Goal: Task Accomplishment & Management: Use online tool/utility

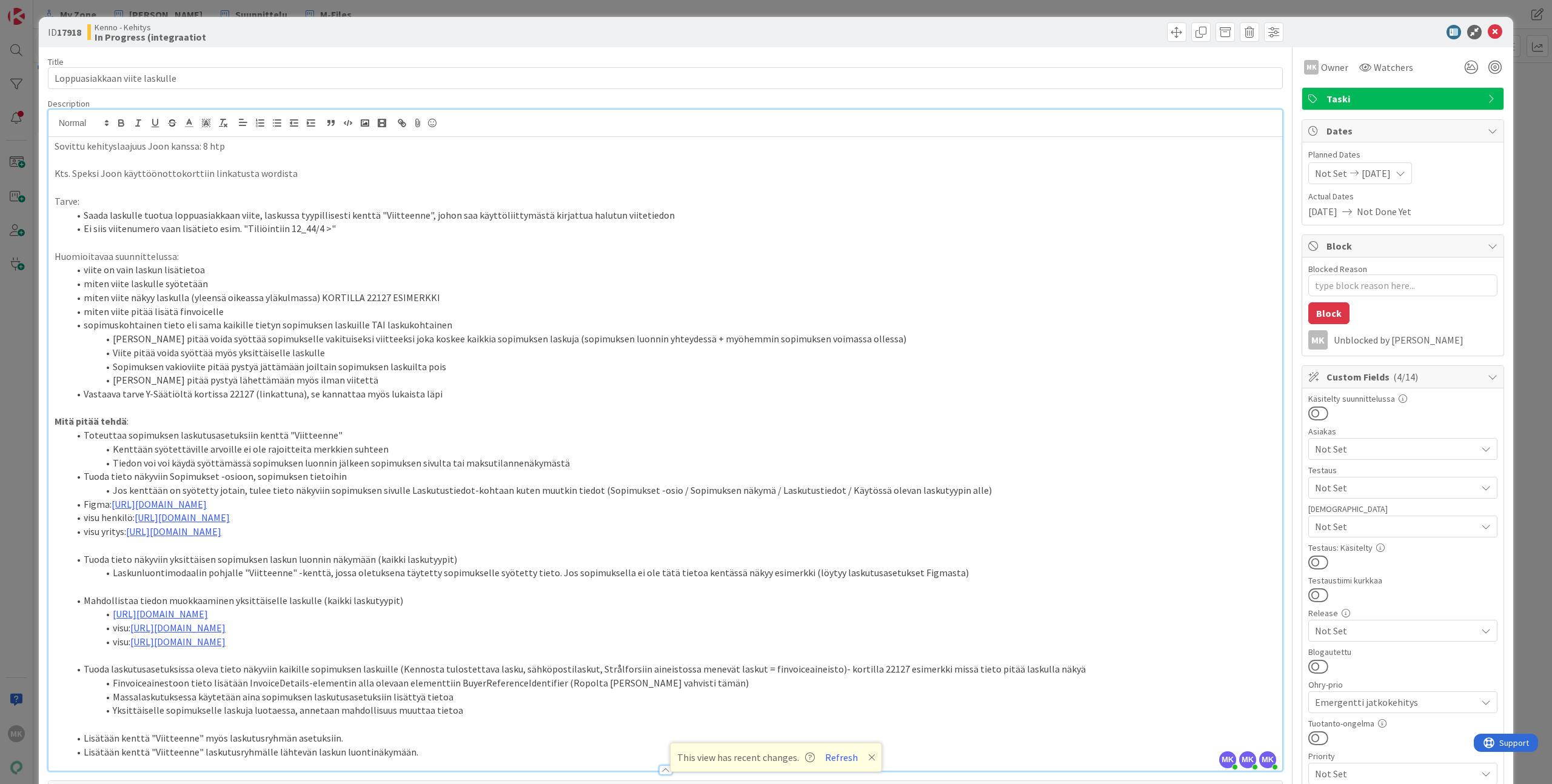
scroll to position [39, 0]
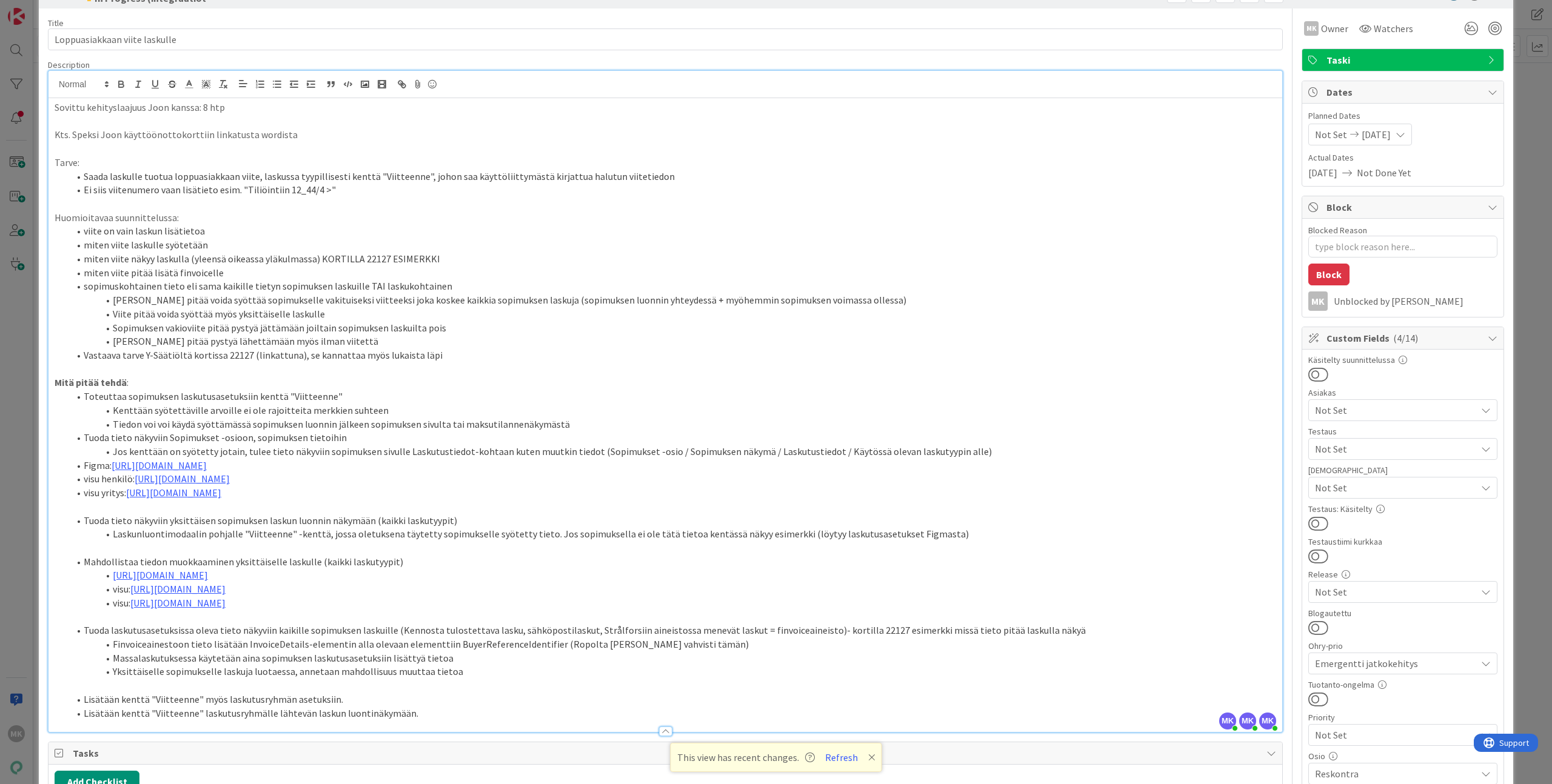
type textarea "x"
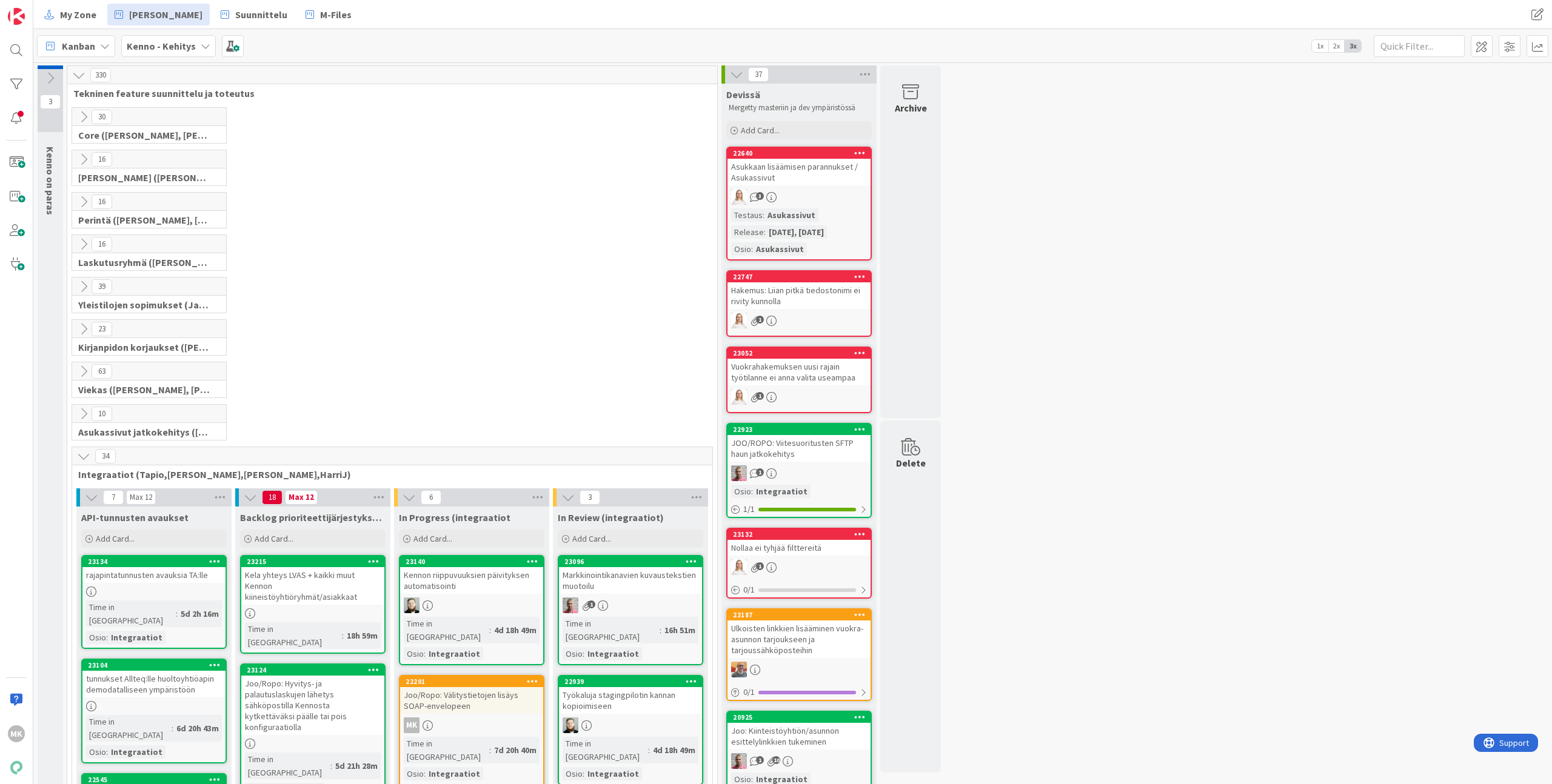
scroll to position [265, 0]
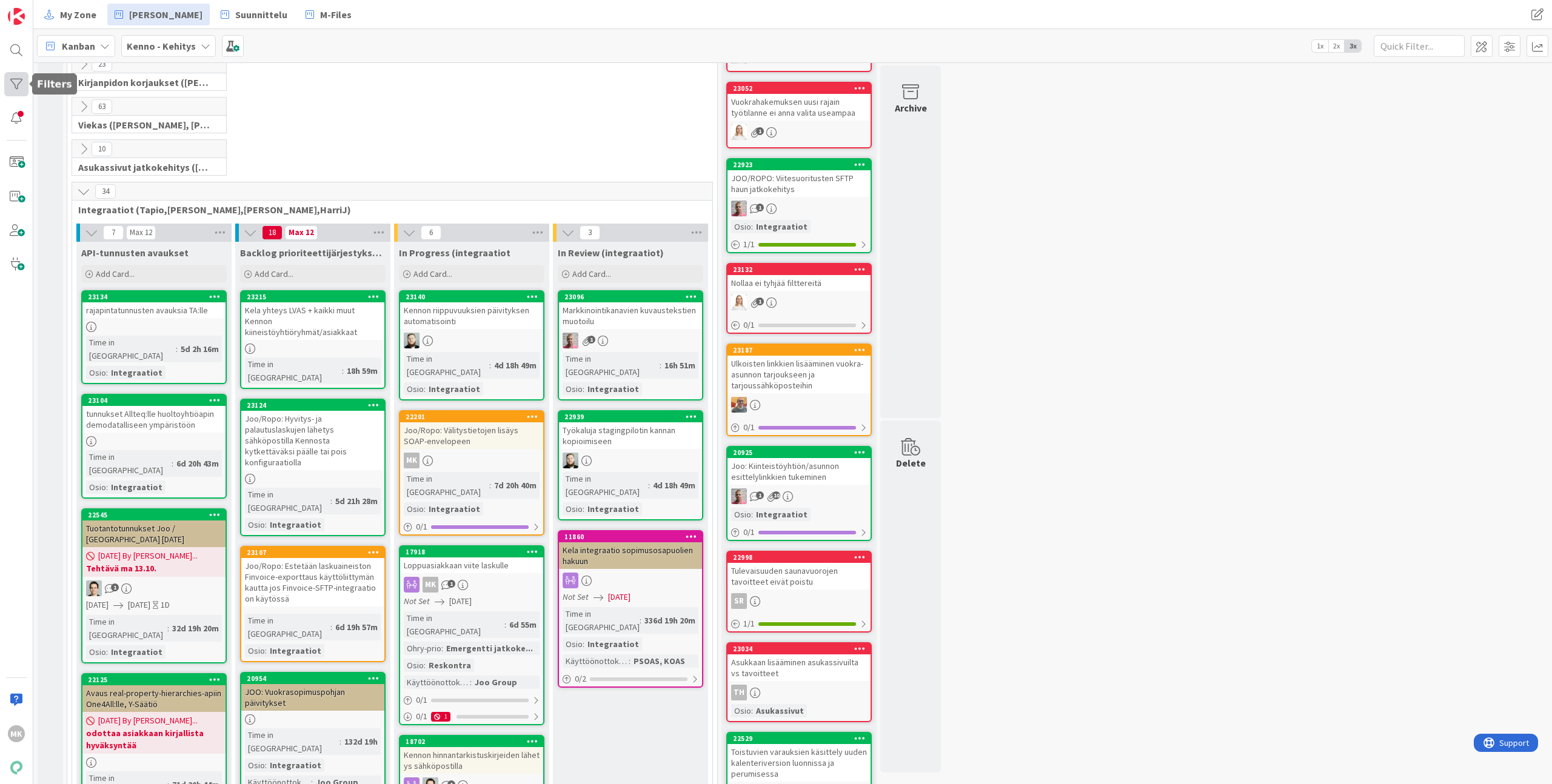
click at [12, 83] on div at bounding box center [16, 84] width 24 height 24
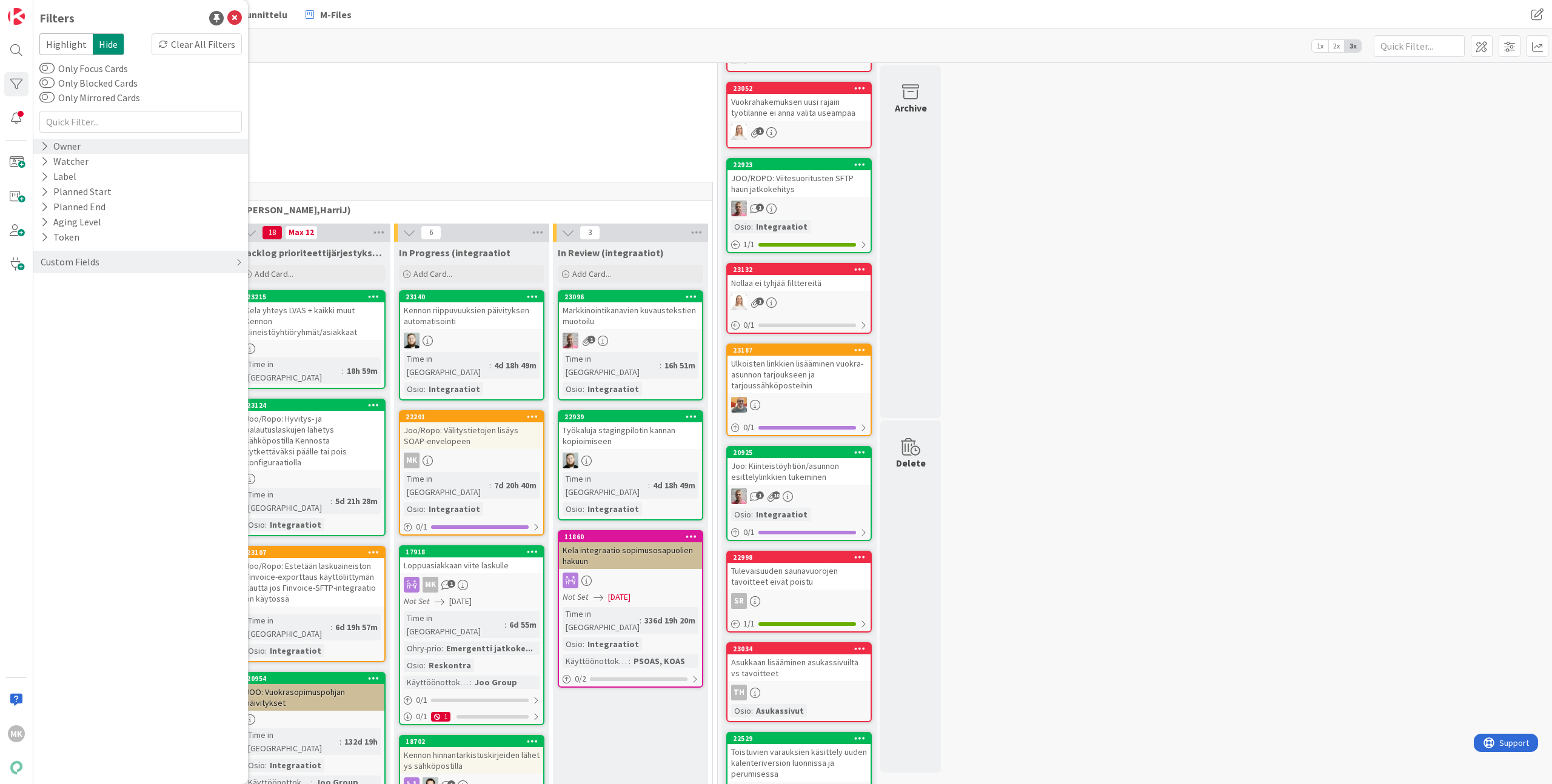
click at [101, 150] on div "Owner" at bounding box center [140, 146] width 214 height 15
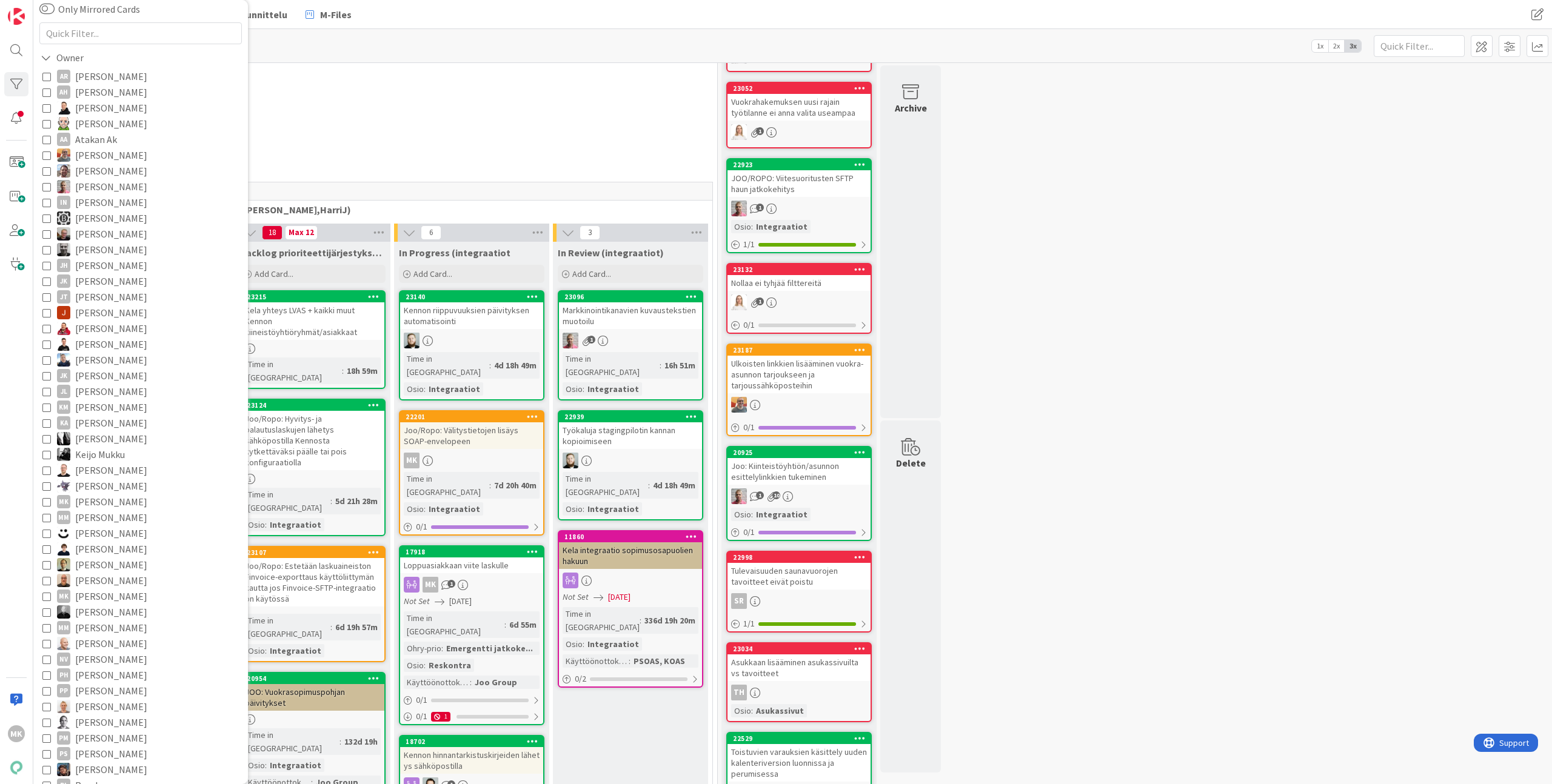
scroll to position [270, 0]
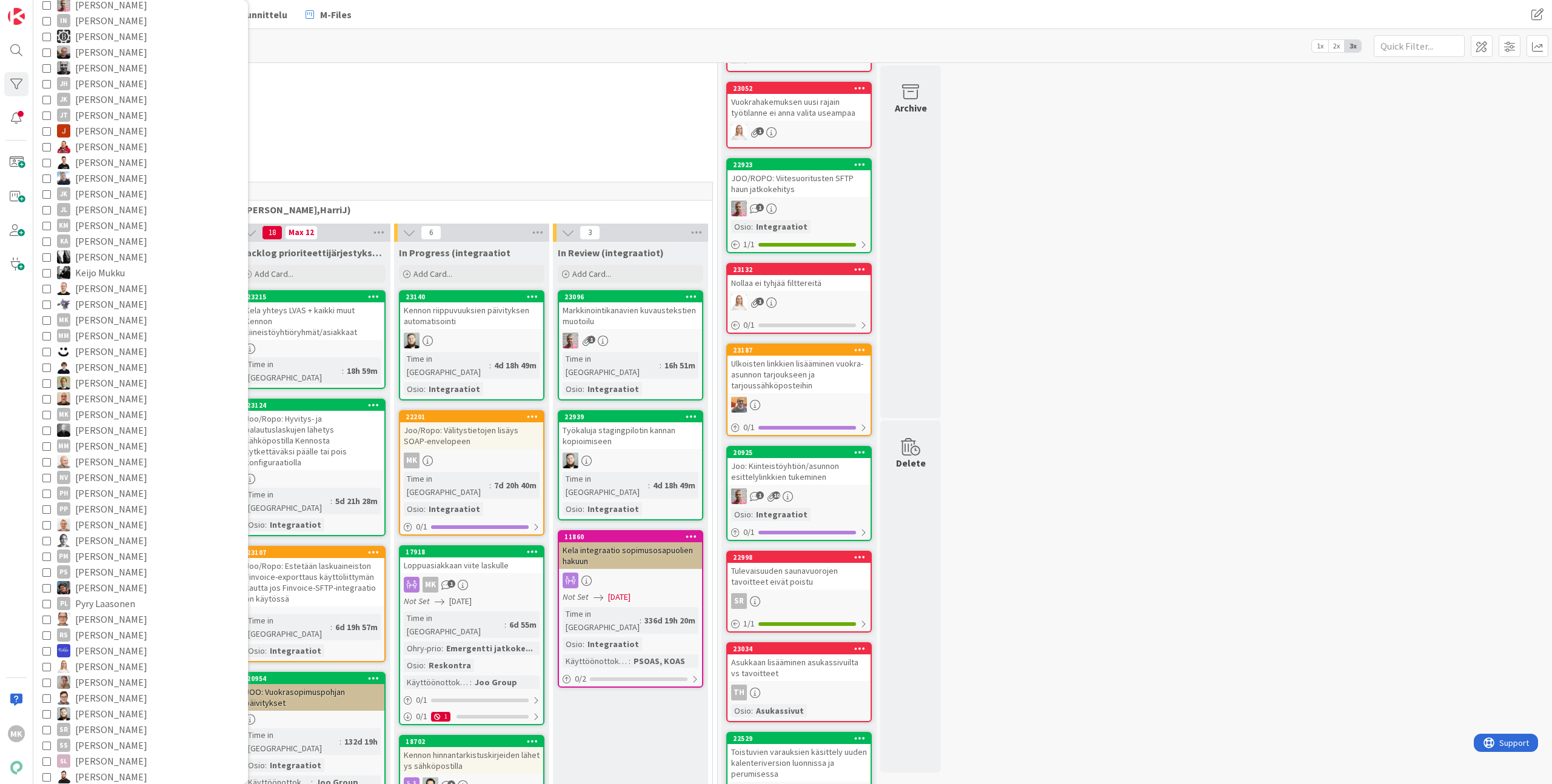
click at [123, 713] on span "Santeri Hiltunen" at bounding box center [112, 714] width 72 height 16
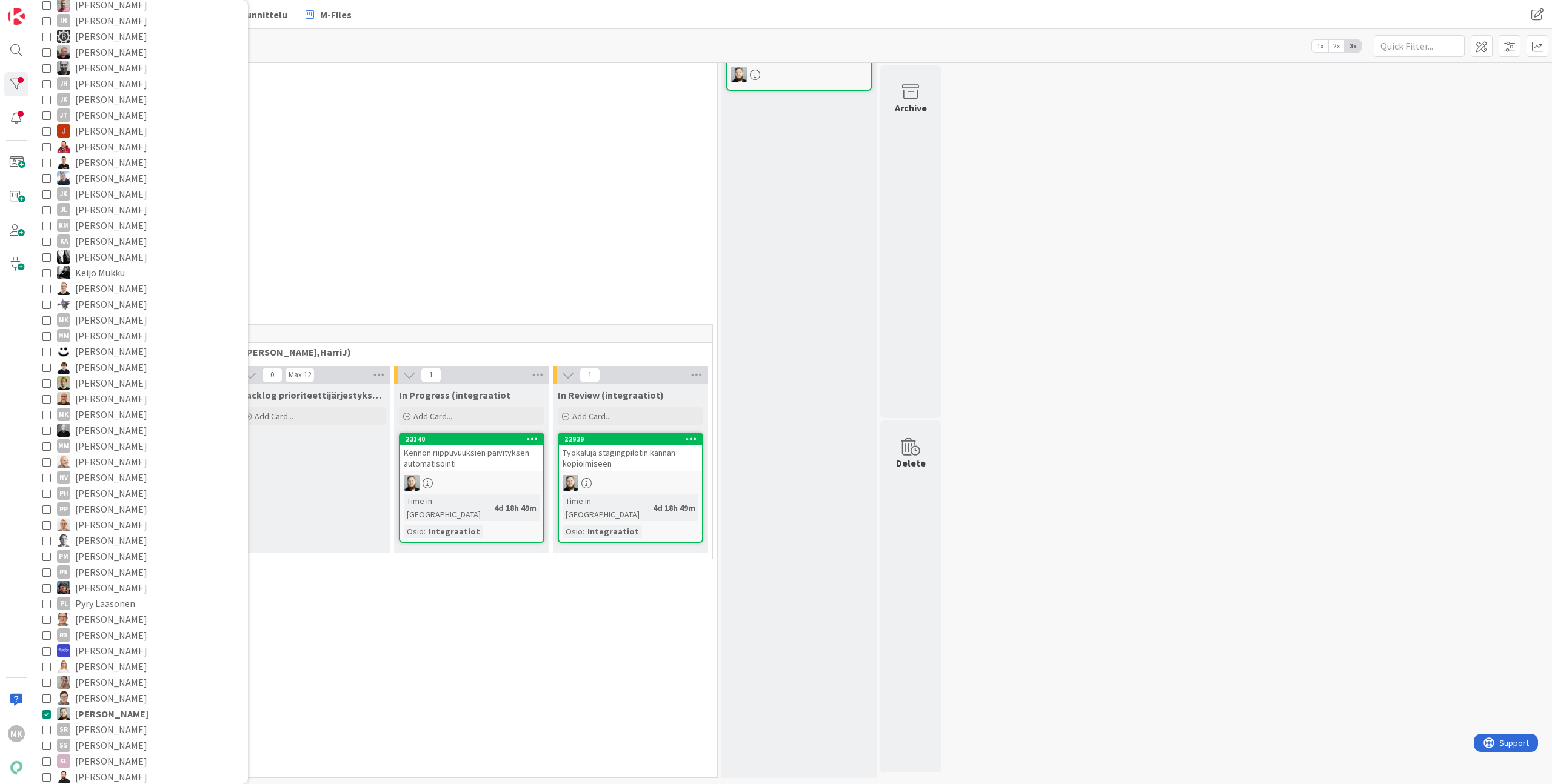
scroll to position [117, 0]
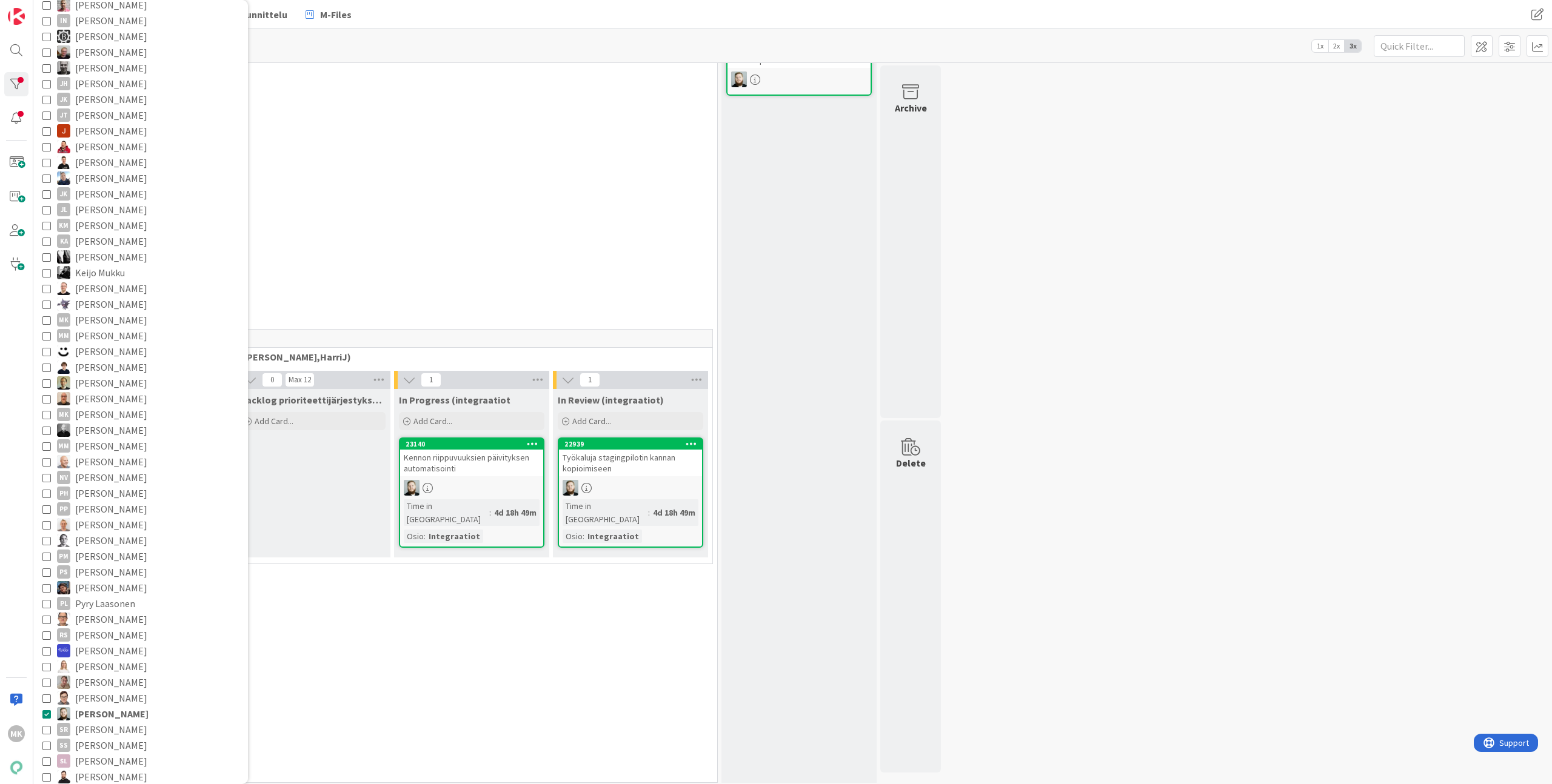
click at [1088, 372] on div "0 Kenno on paras 2 Tekninen feature suunnittelu ja toteutus 0 Core (Pasi, Jussi…" at bounding box center [792, 368] width 1514 height 841
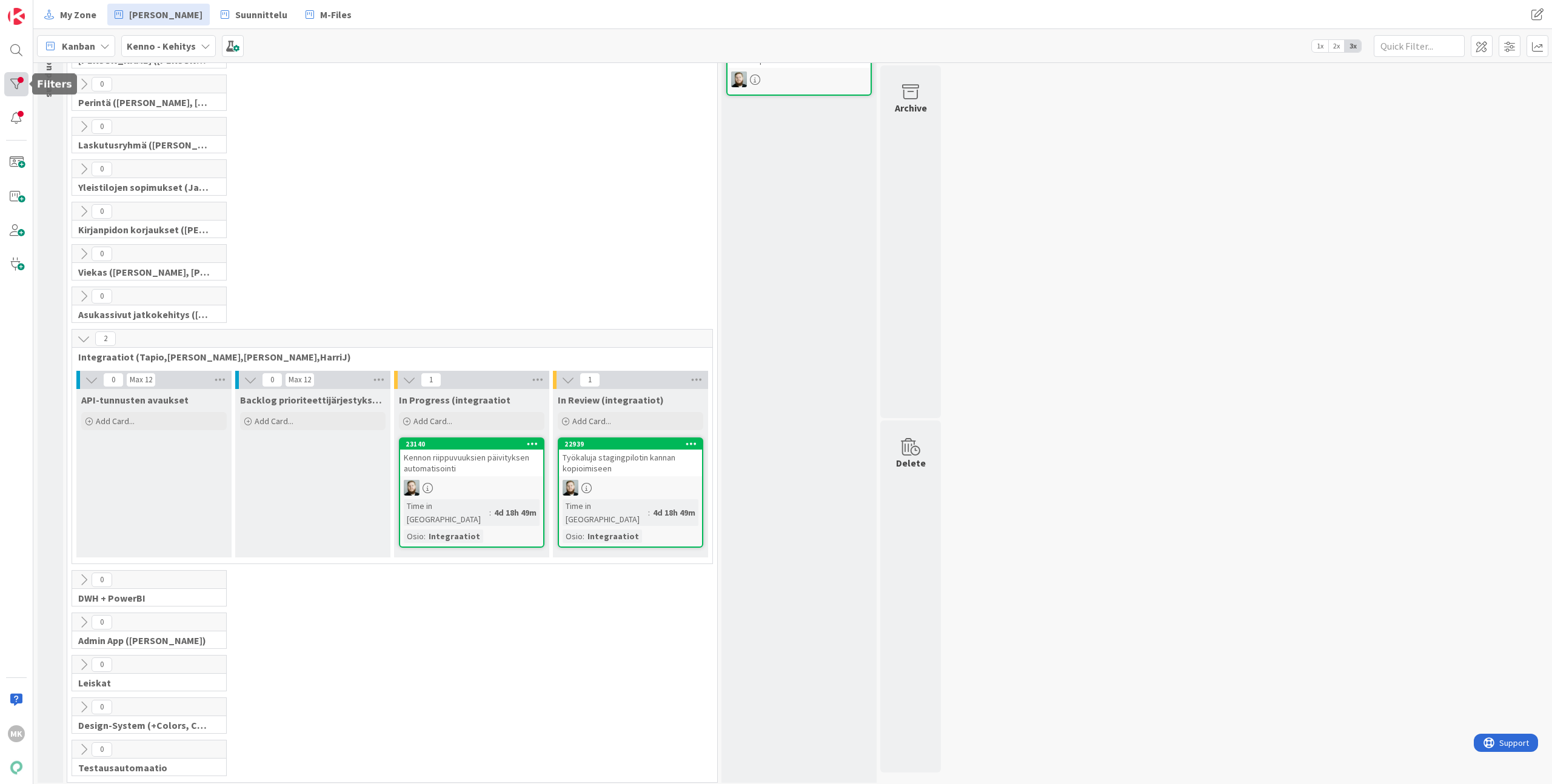
click at [23, 91] on div at bounding box center [16, 84] width 24 height 24
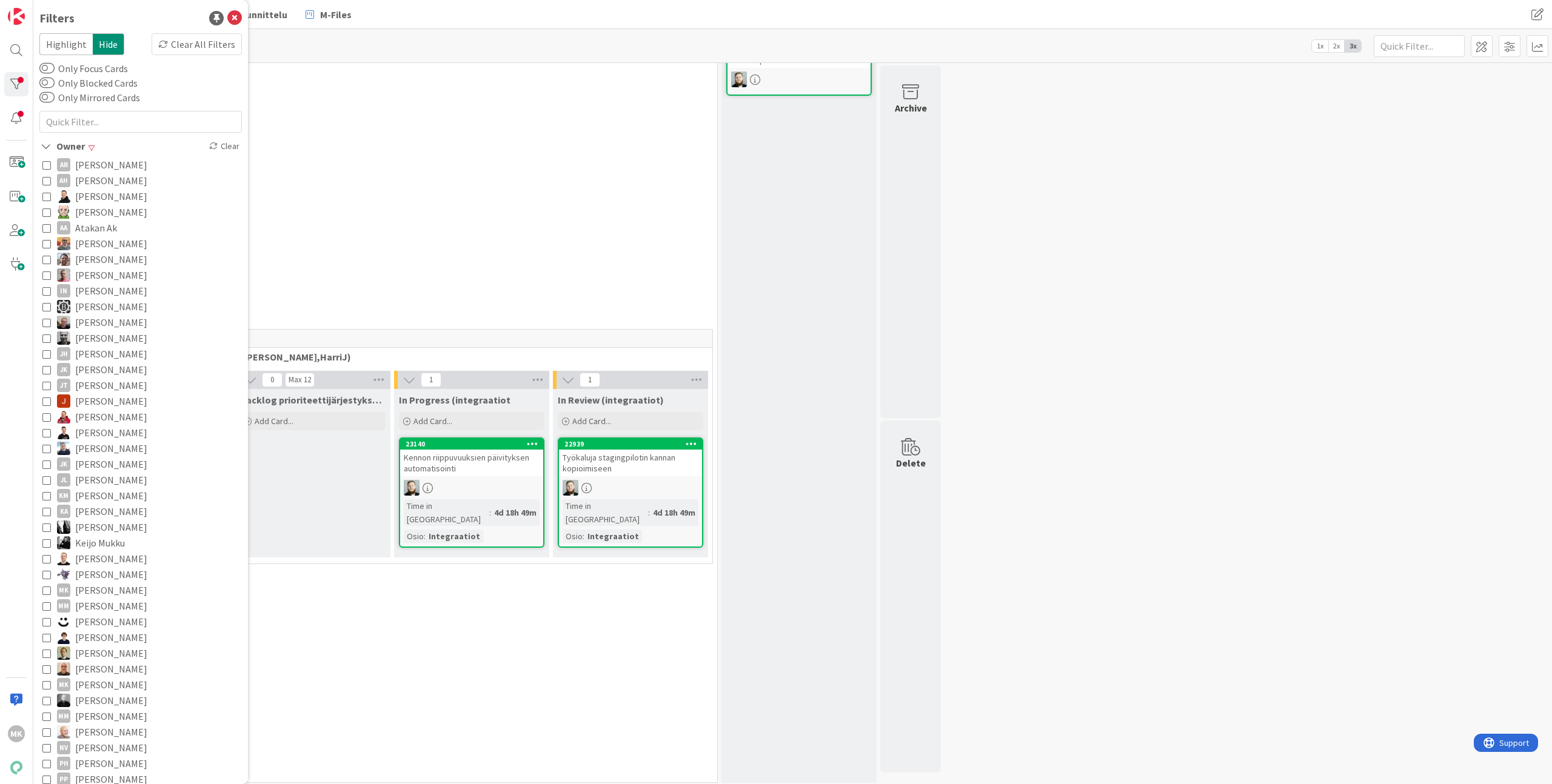
click at [209, 143] on icon at bounding box center [214, 146] width 9 height 9
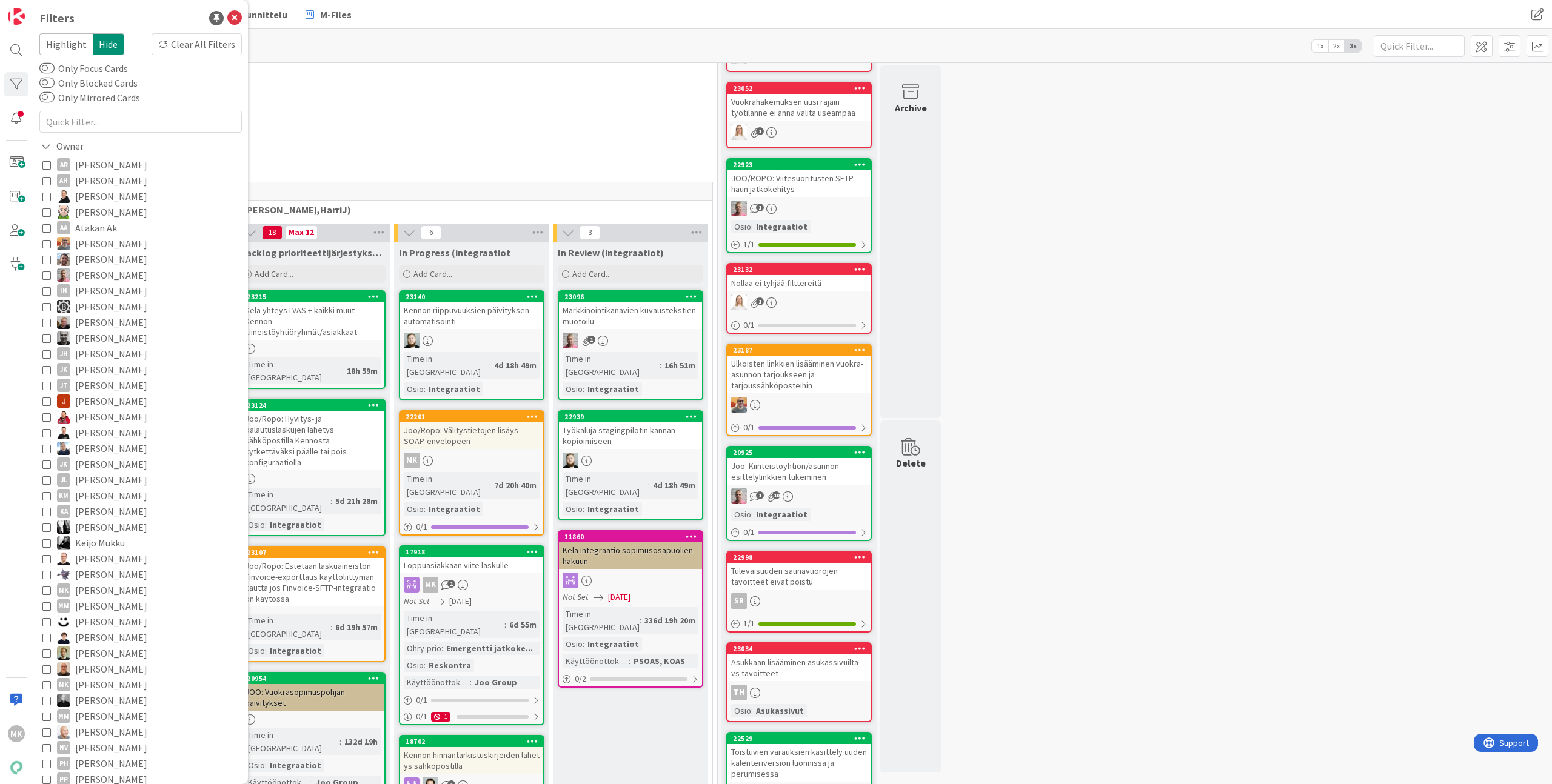
scroll to position [16, 0]
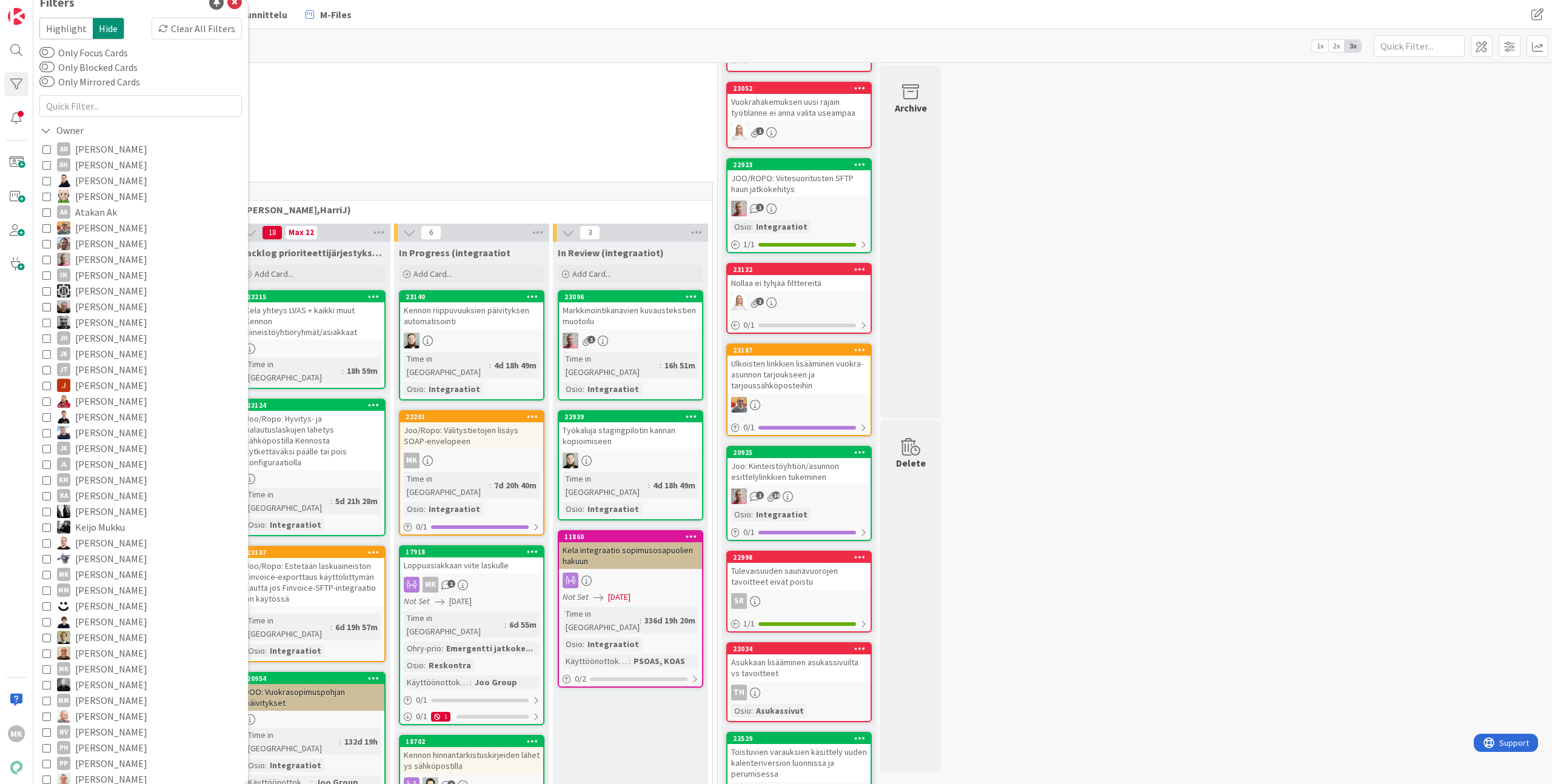
click at [118, 572] on span "[PERSON_NAME]" at bounding box center [112, 575] width 72 height 16
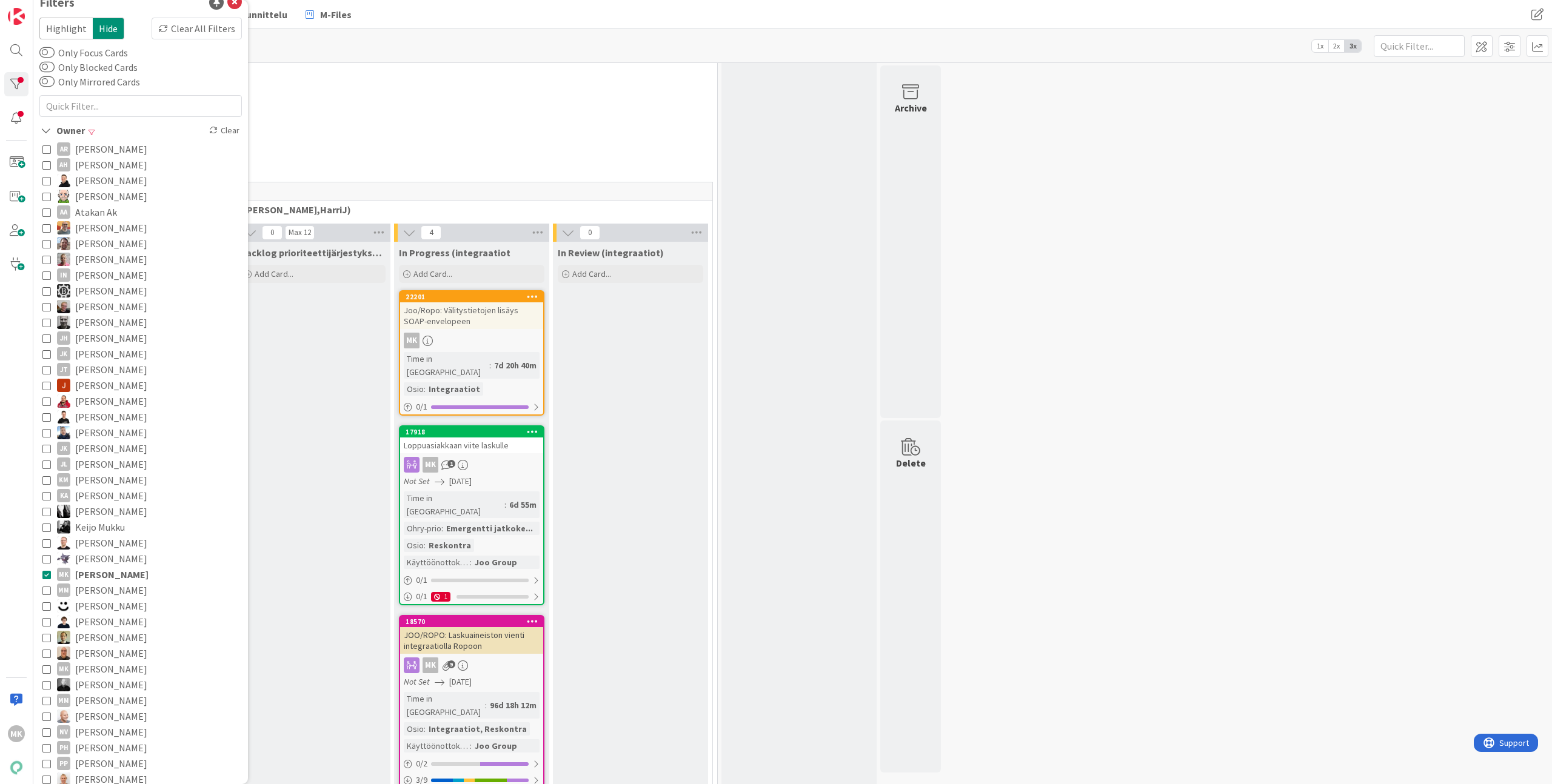
click at [479, 131] on div "0 Viekas (Samuli, Saara, Mika, Pirjo, Keijo, TommiHä, Rasmus)" at bounding box center [392, 118] width 645 height 43
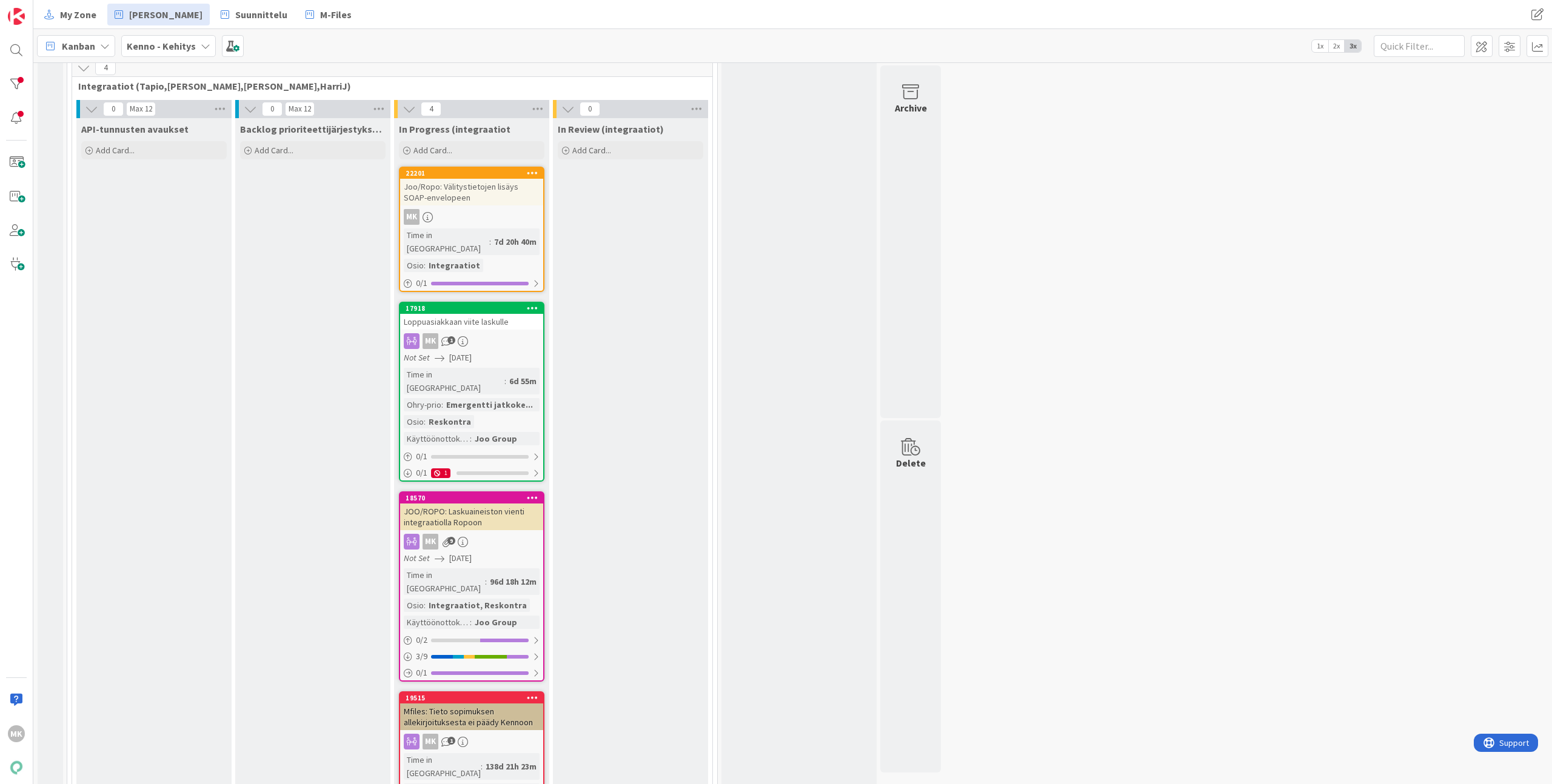
scroll to position [397, 0]
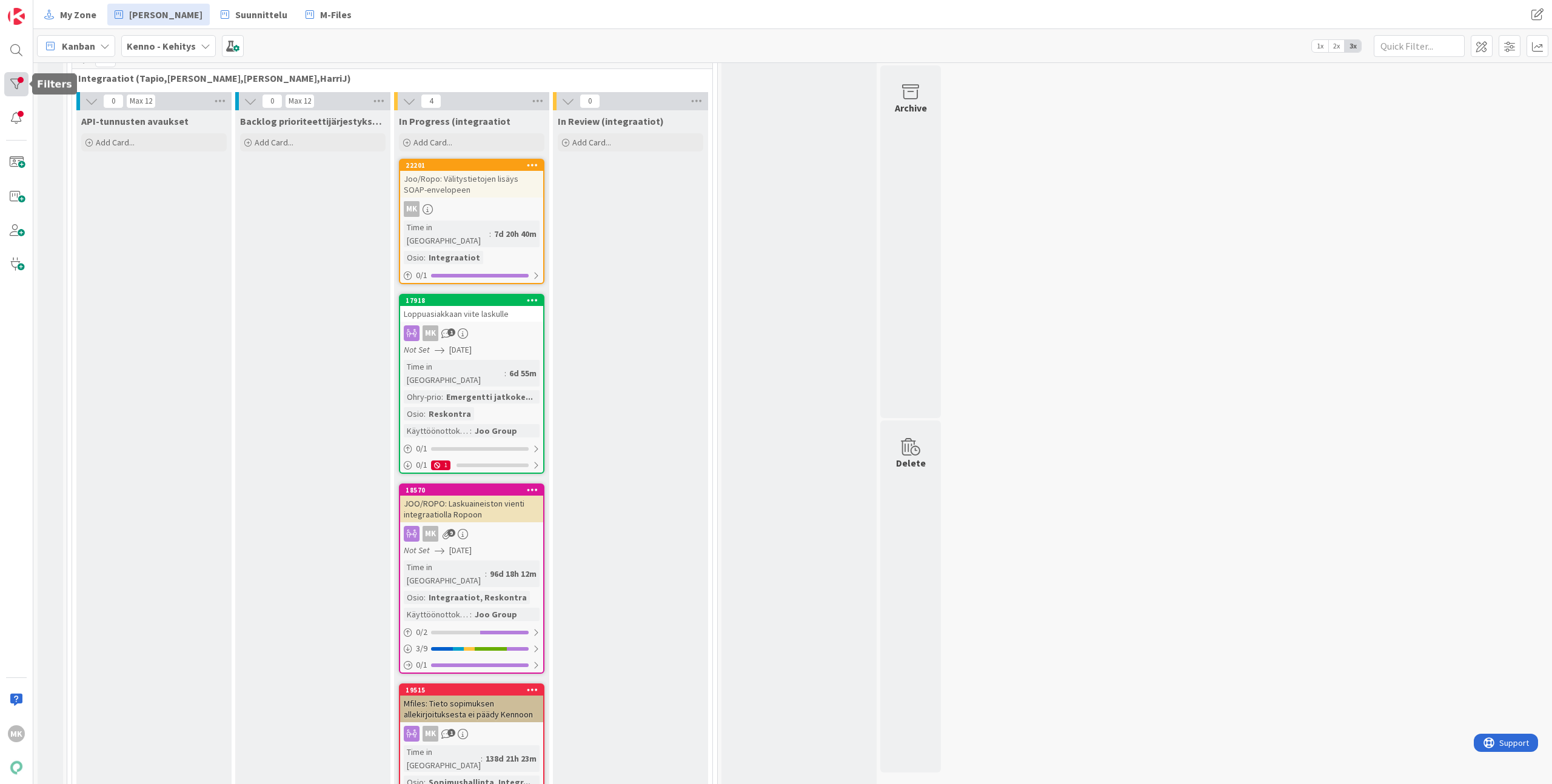
click at [25, 84] on div at bounding box center [16, 84] width 24 height 24
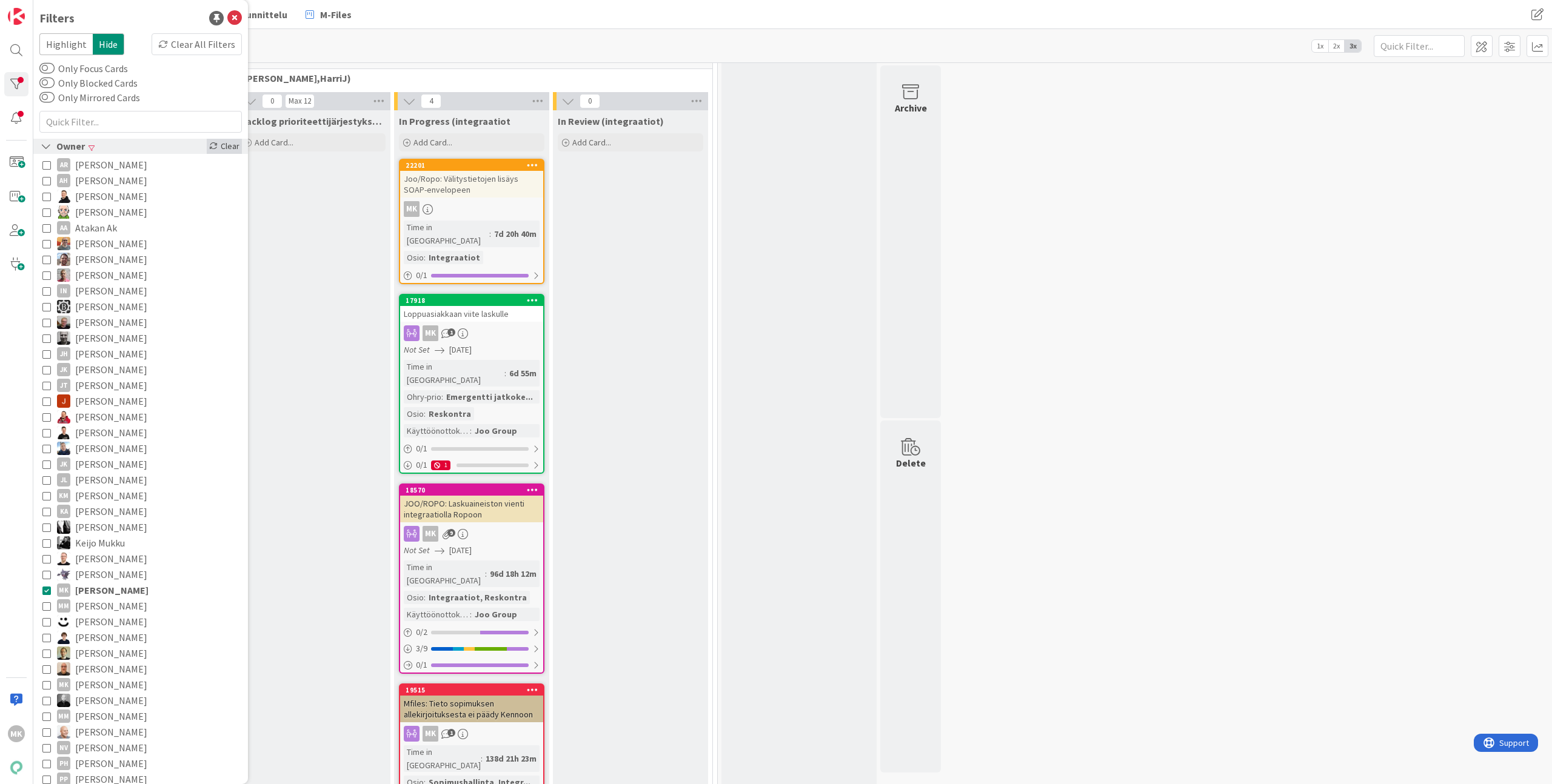
click at [209, 146] on icon at bounding box center [214, 146] width 9 height 9
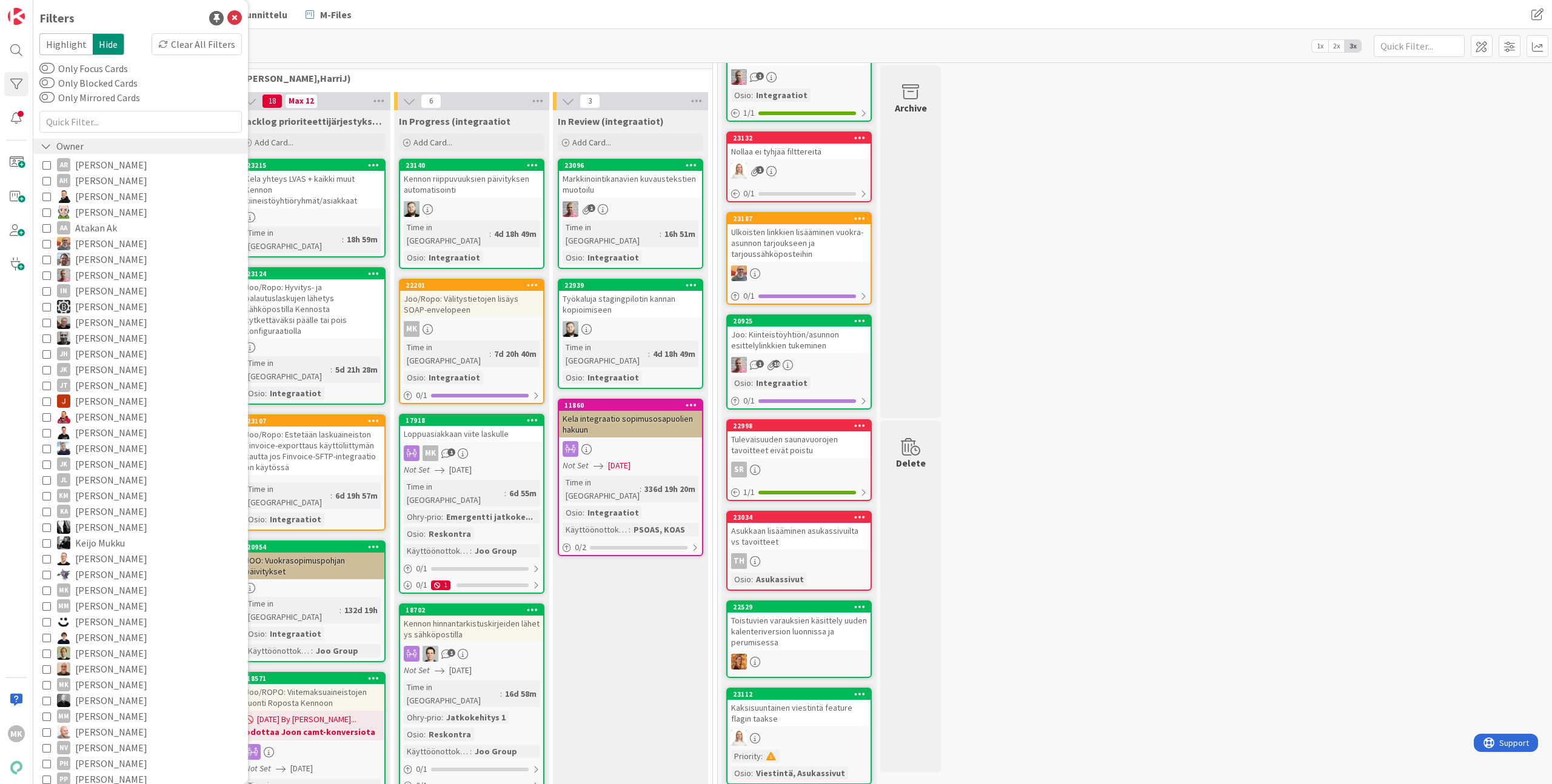
click at [105, 276] on span "Harri Jauri" at bounding box center [112, 275] width 72 height 16
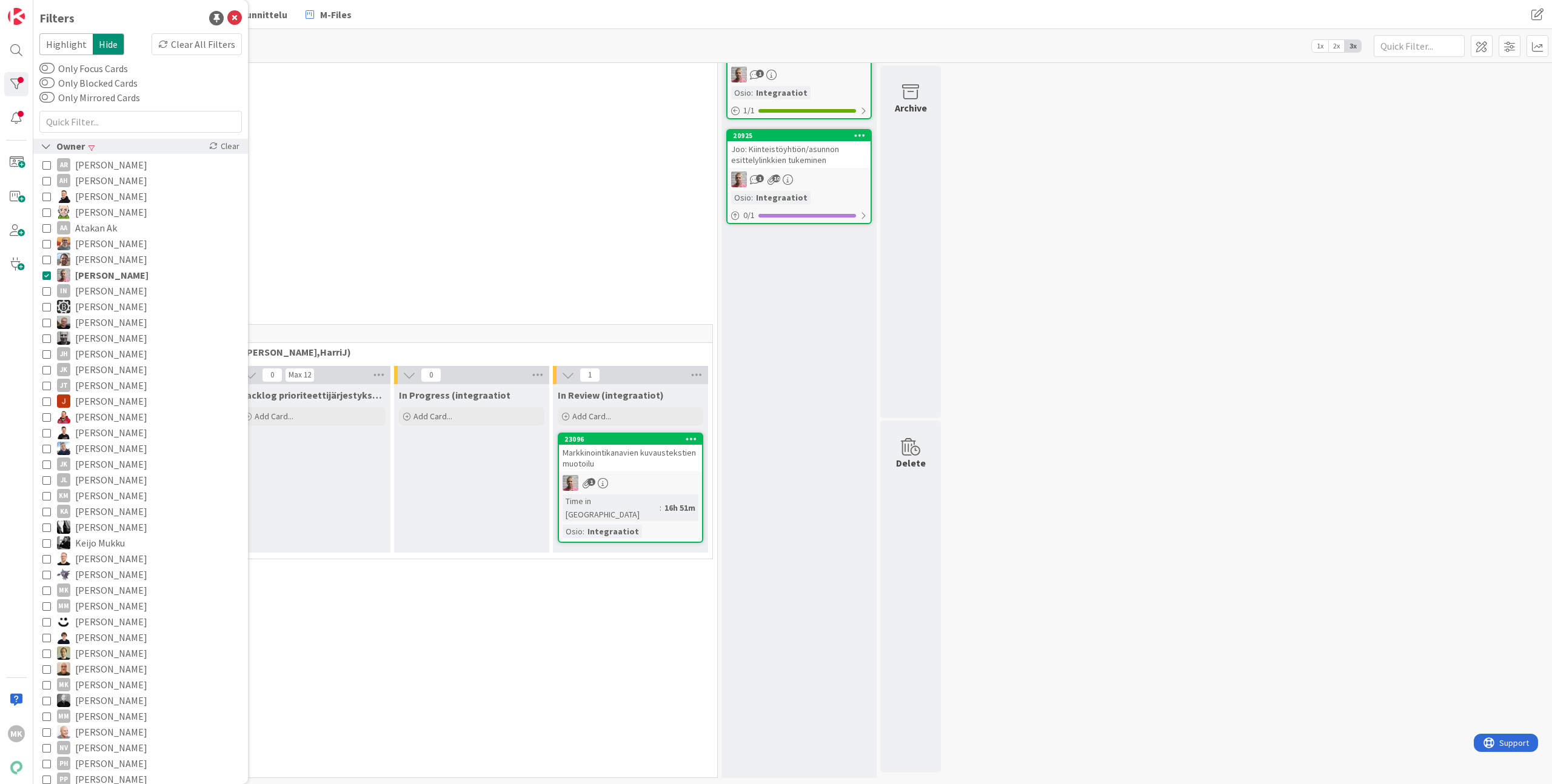
scroll to position [117, 0]
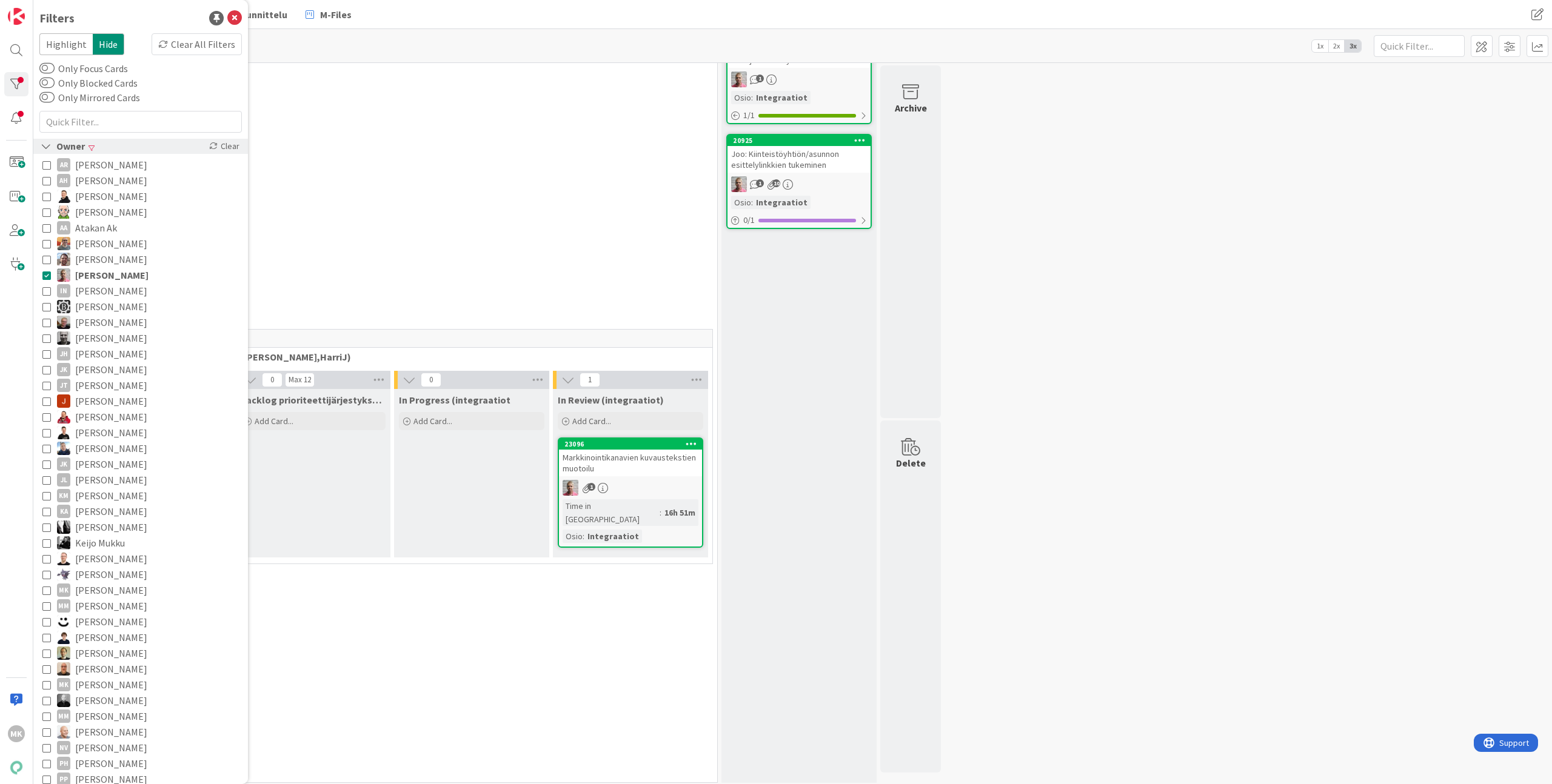
click at [487, 30] on div "Kanban Kenno - Kehitys 1x 2x 3x" at bounding box center [792, 46] width 1519 height 33
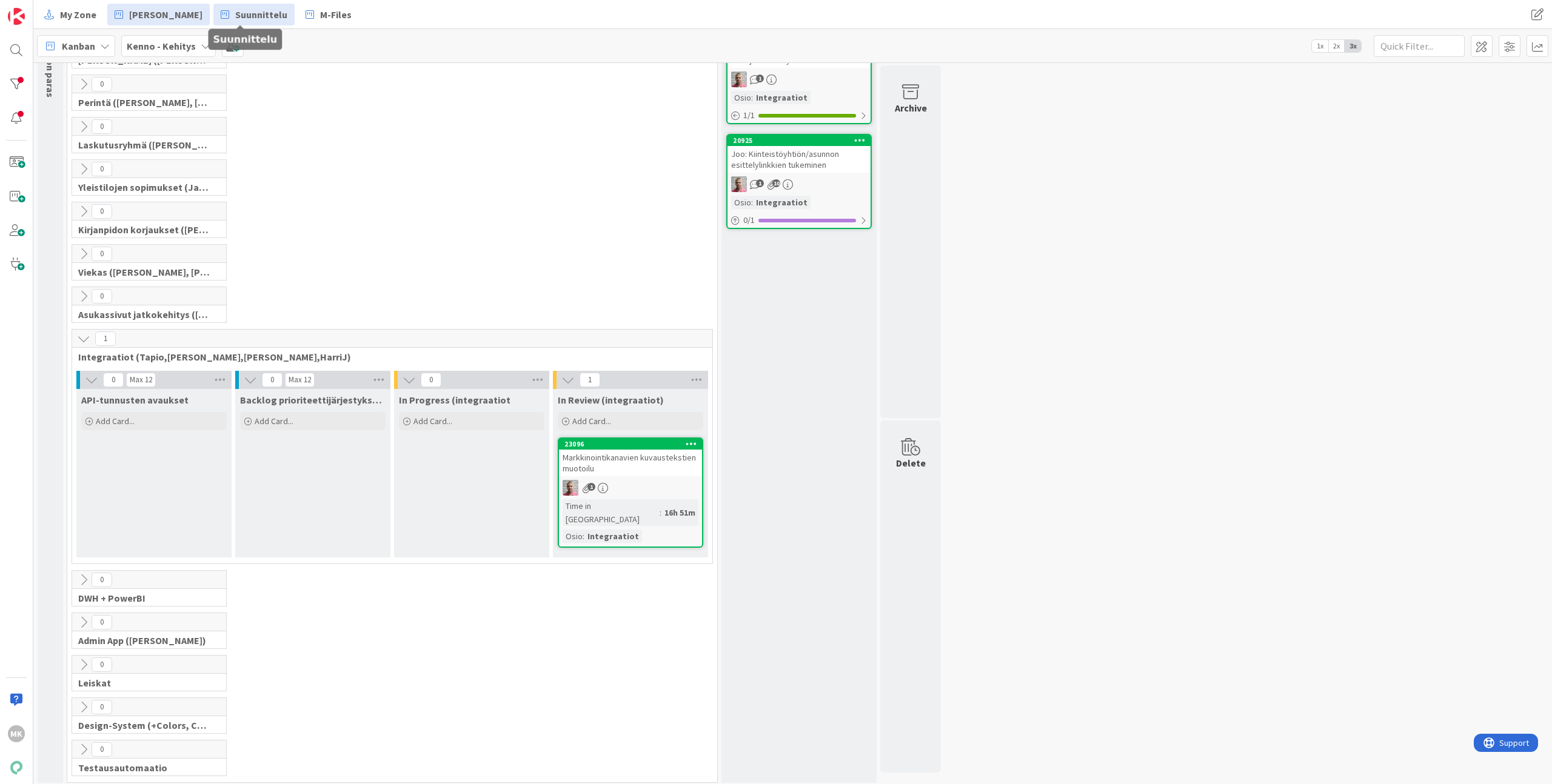
click at [251, 11] on span "Suunnittelu" at bounding box center [261, 14] width 52 height 14
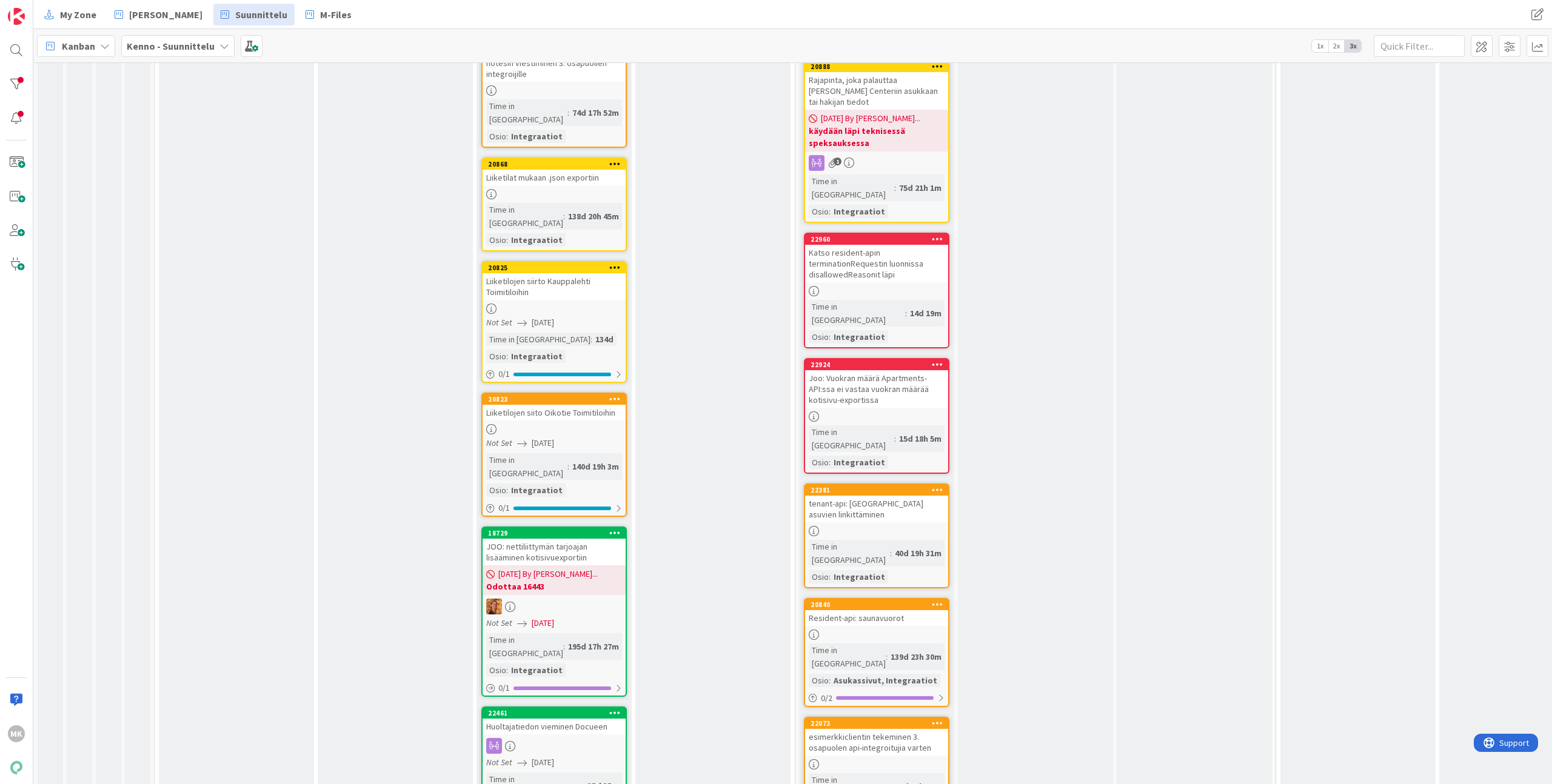
scroll to position [1142, 0]
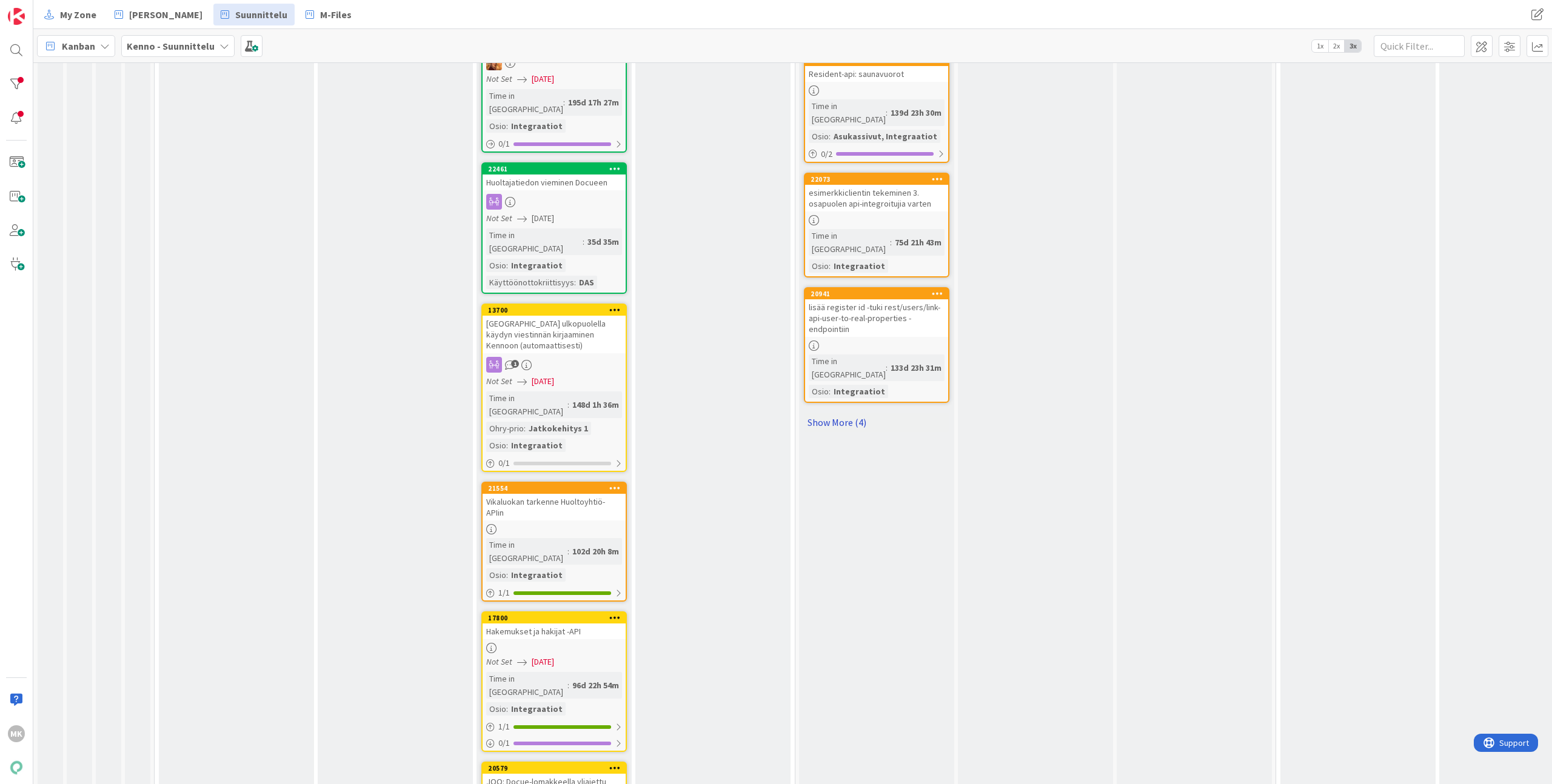
click at [834, 413] on link "Show More (4)" at bounding box center [876, 422] width 146 height 20
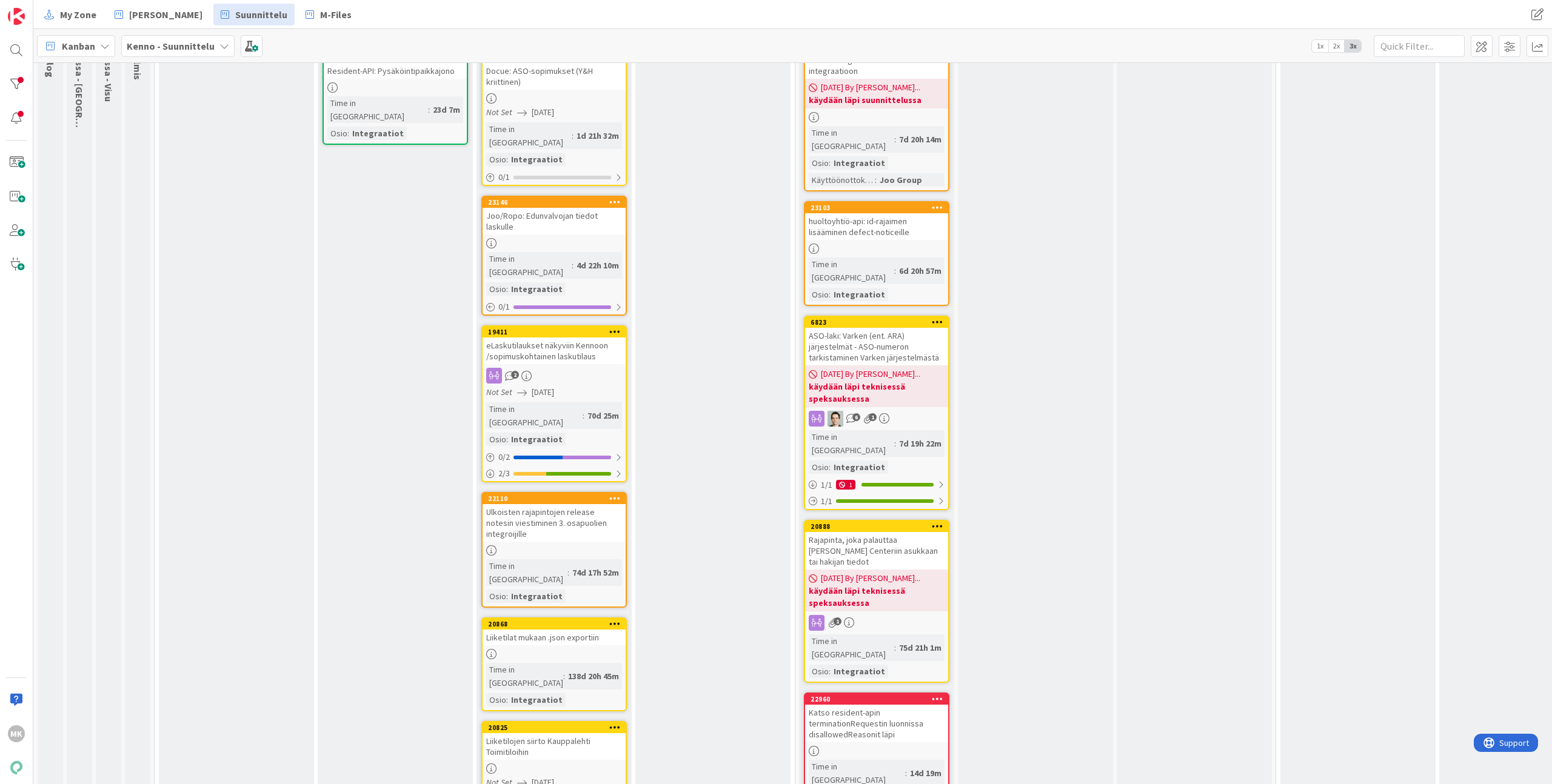
scroll to position [0, 0]
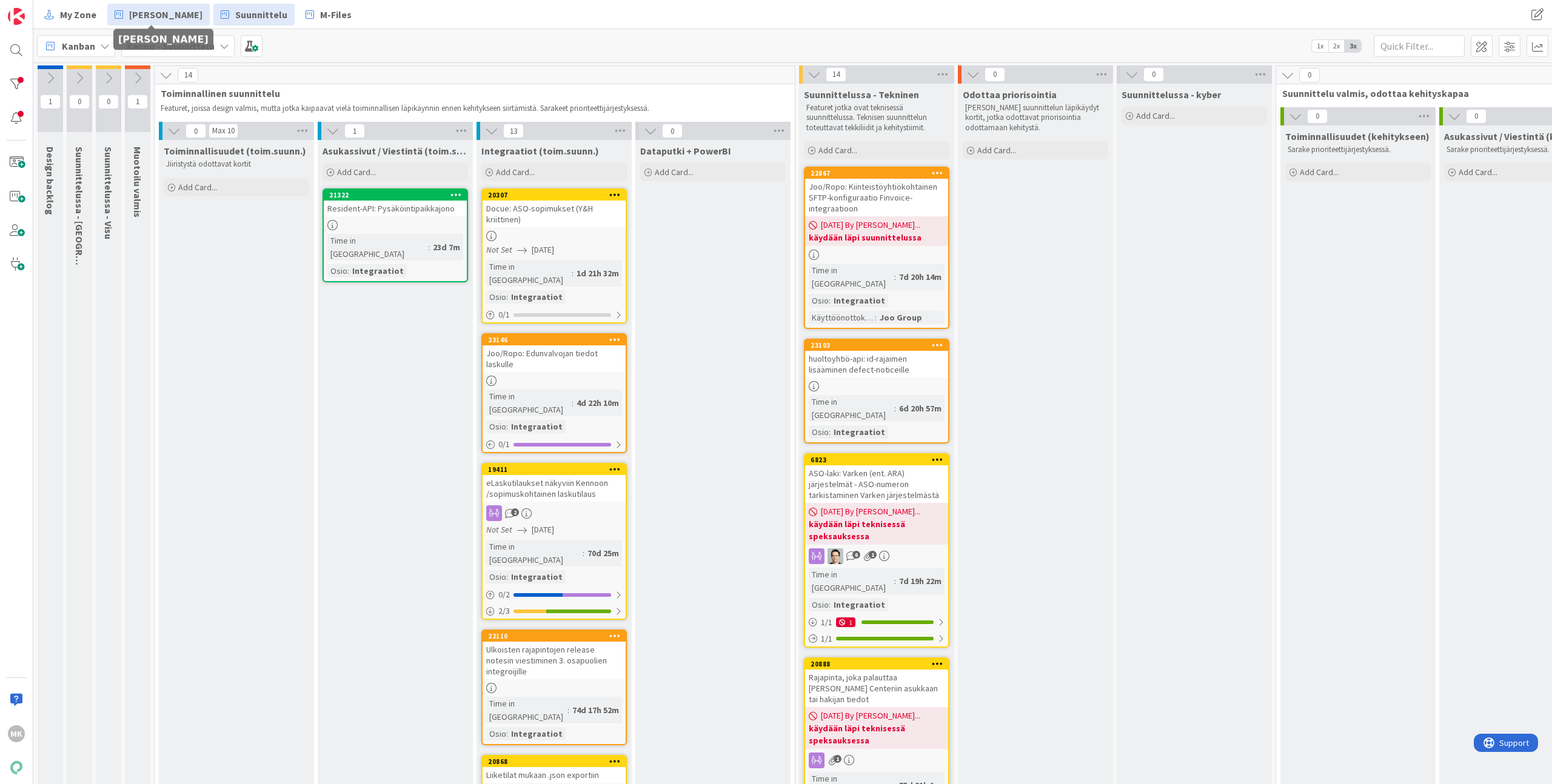
click at [137, 20] on span "[PERSON_NAME]" at bounding box center [165, 14] width 73 height 14
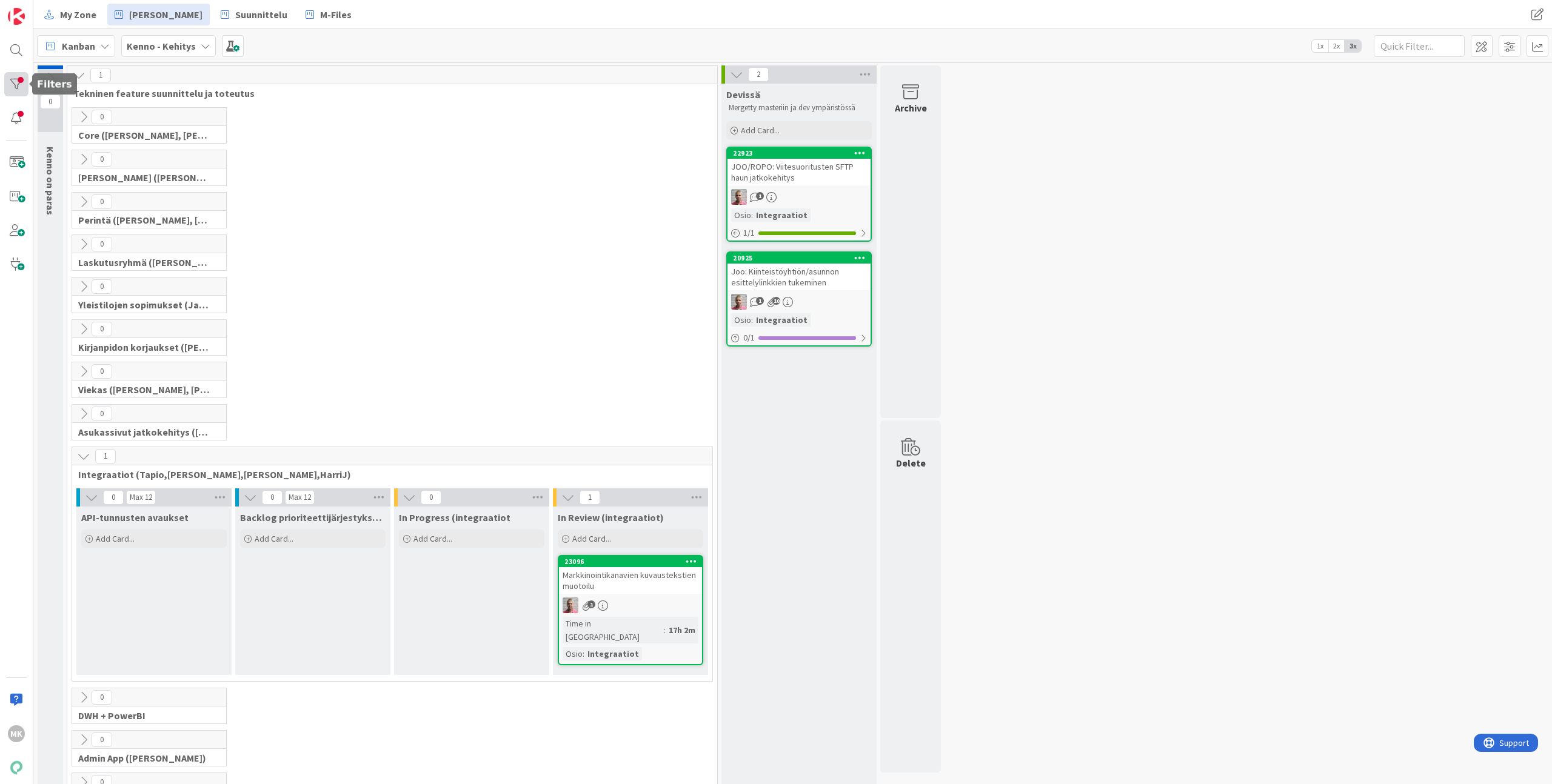
click at [23, 85] on div at bounding box center [16, 84] width 24 height 24
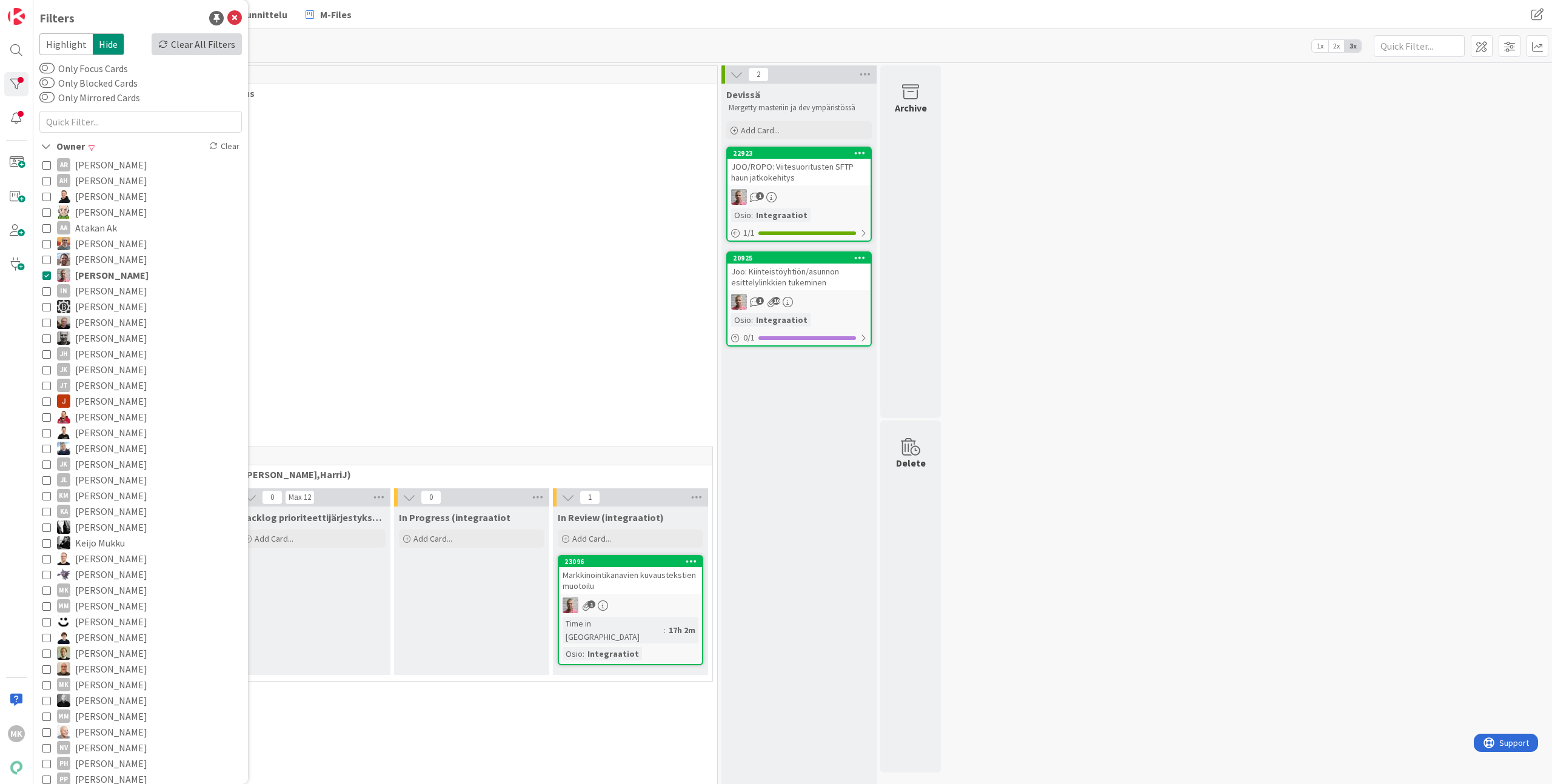
click at [222, 43] on div "Clear All Filters" at bounding box center [196, 44] width 91 height 22
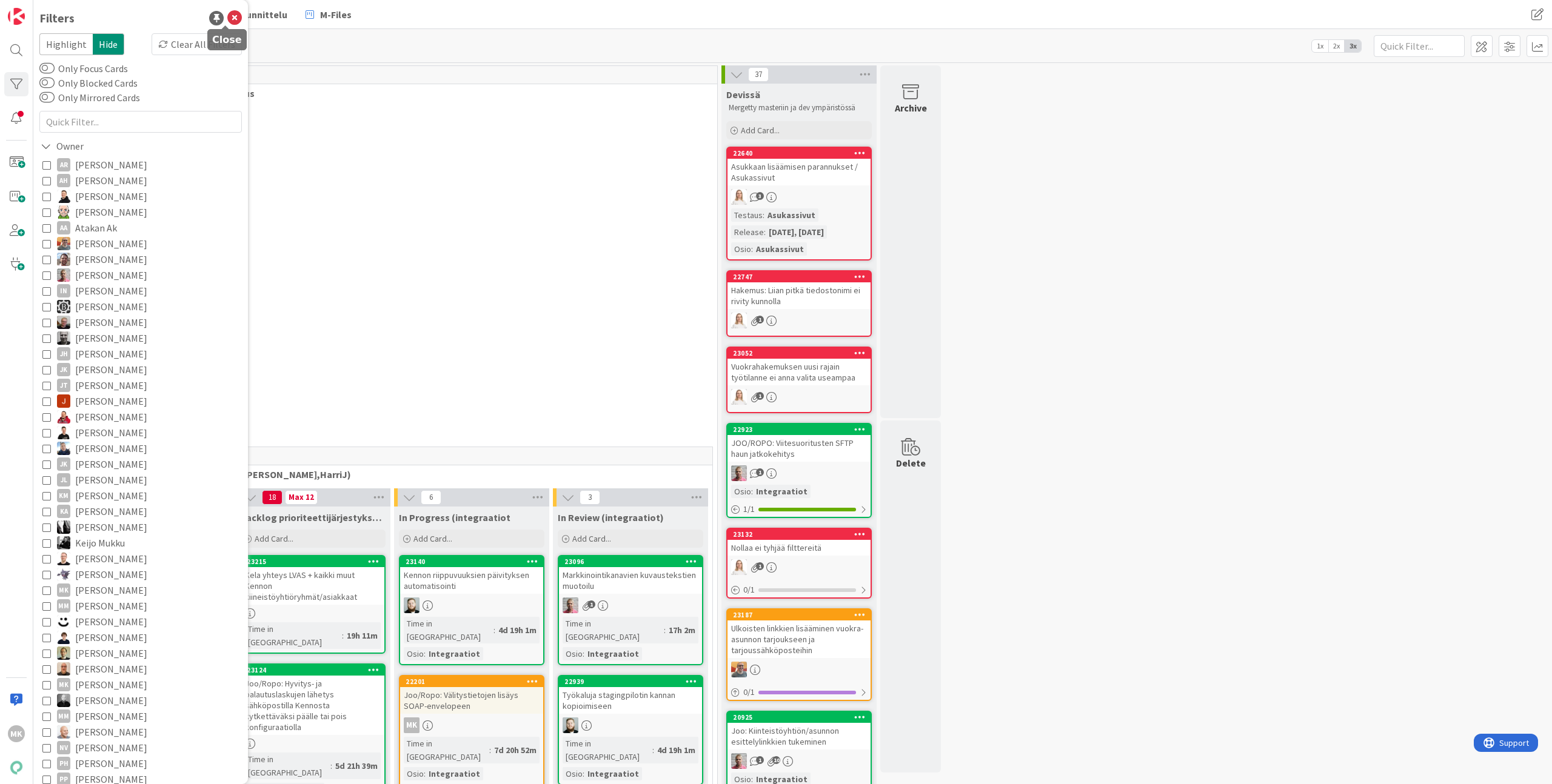
click at [227, 22] on icon at bounding box center [235, 18] width 14 height 14
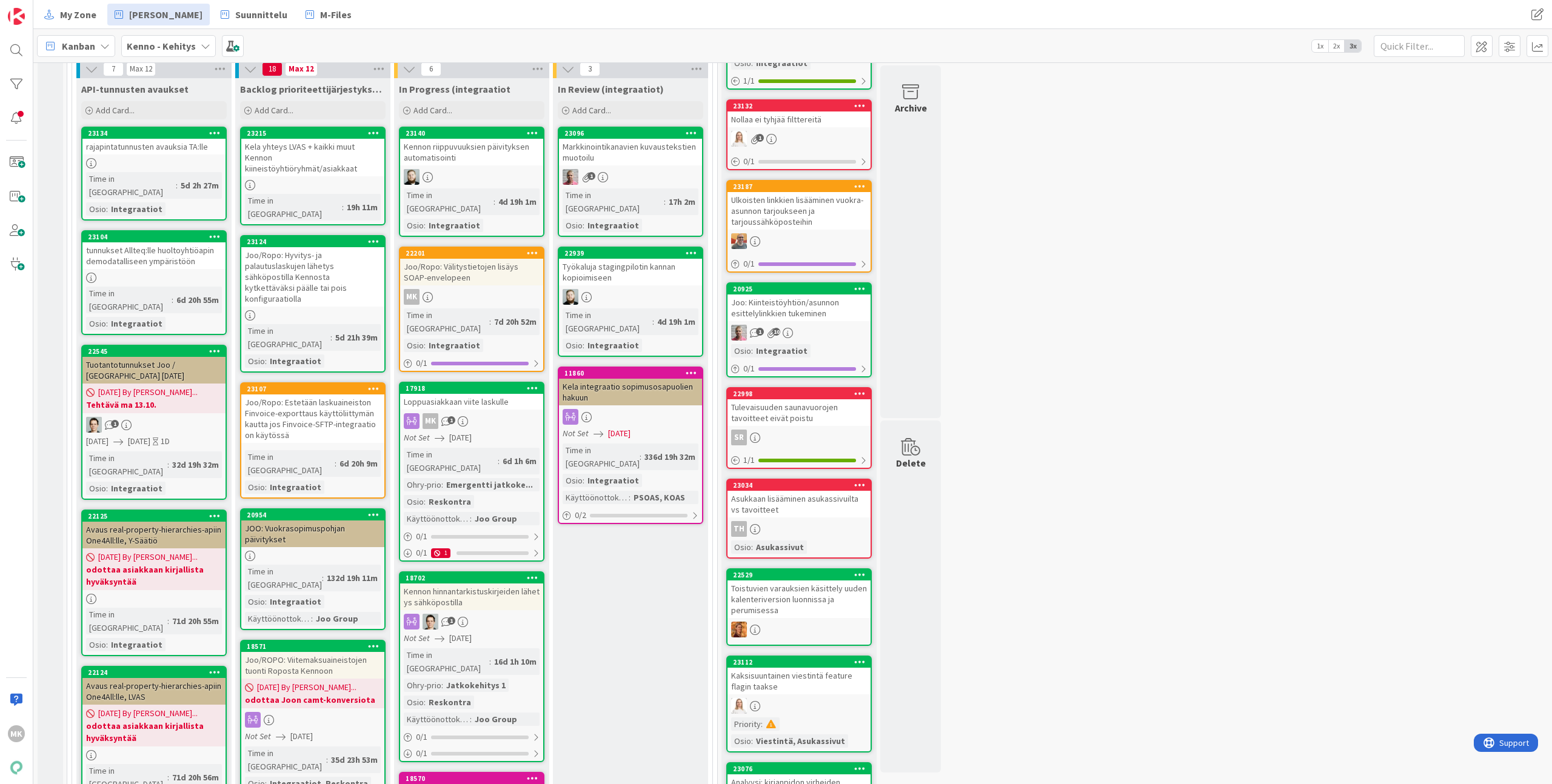
scroll to position [497, 0]
